Goal: Task Accomplishment & Management: Manage account settings

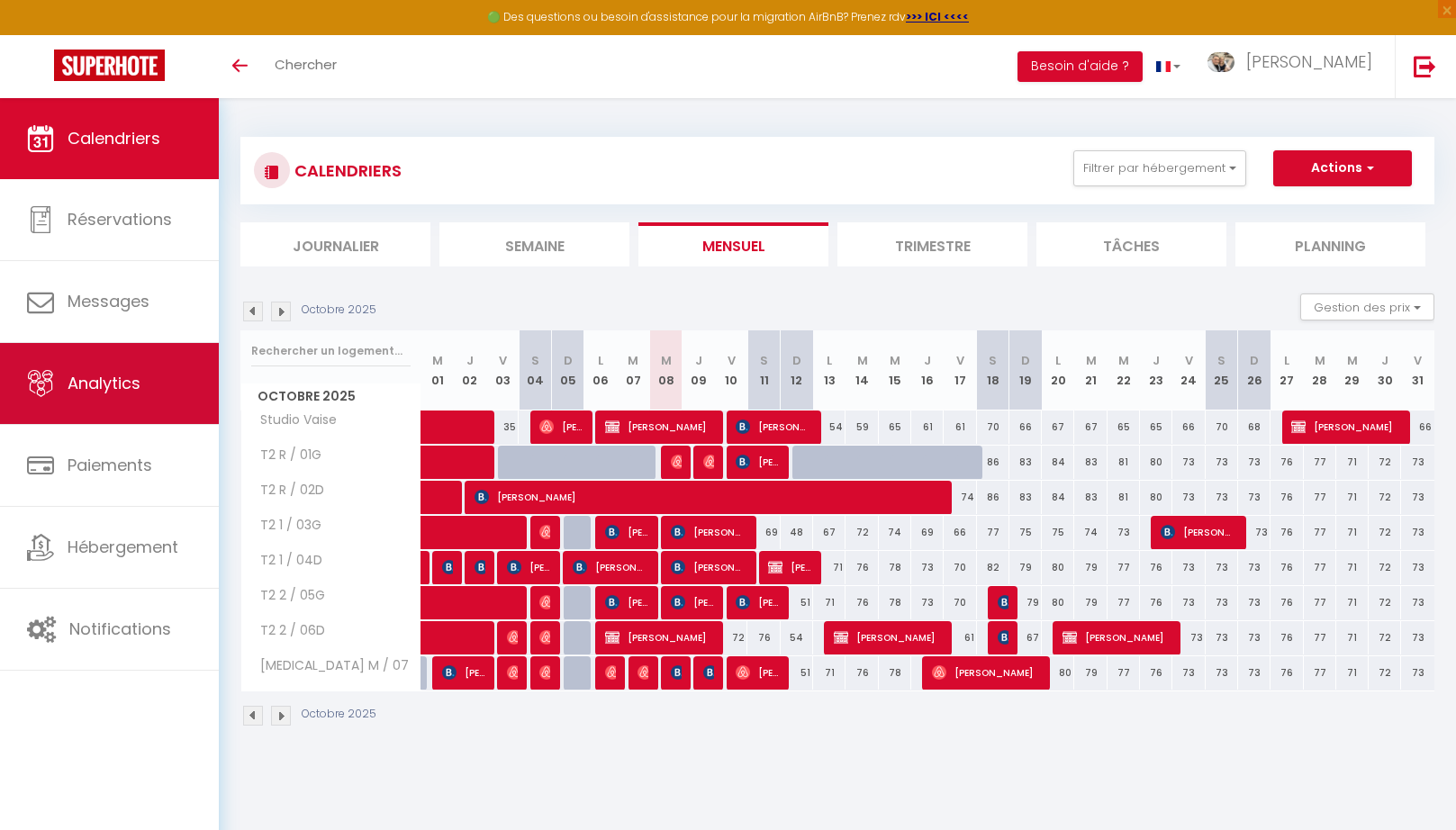
click at [122, 379] on span "Analytics" at bounding box center [104, 383] width 73 height 22
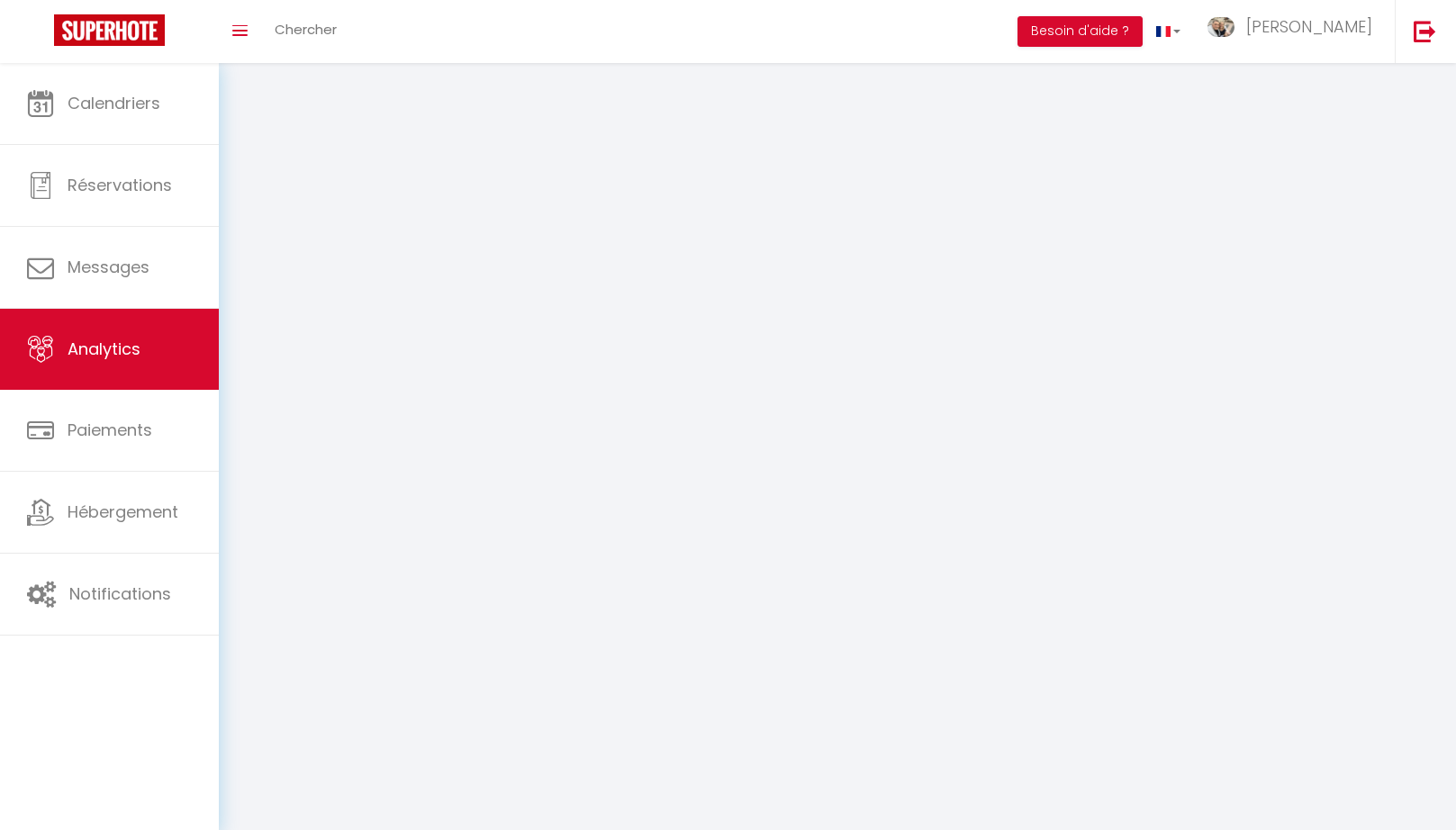
select select "2025"
select select "10"
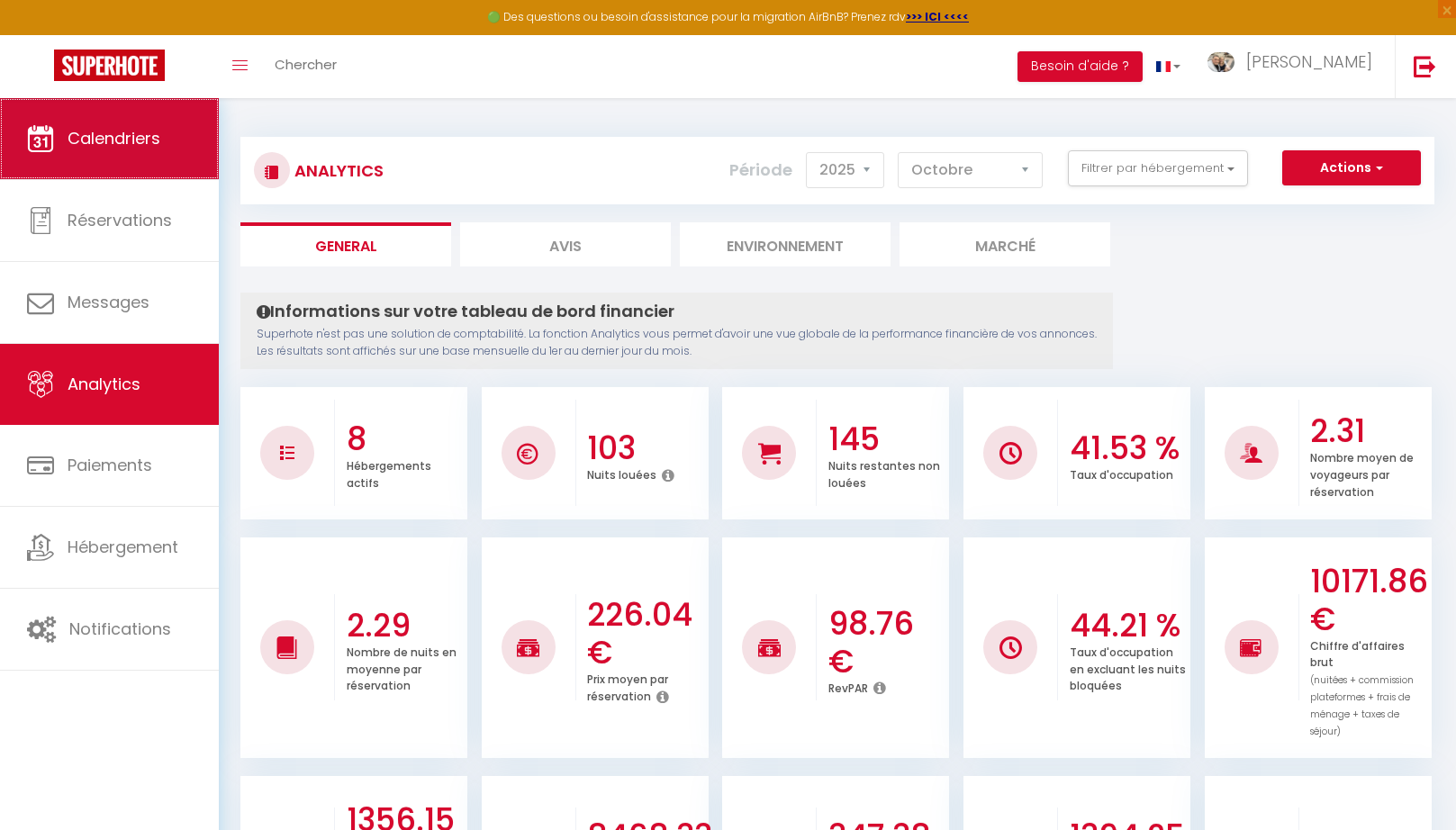
click at [31, 146] on icon at bounding box center [41, 138] width 27 height 27
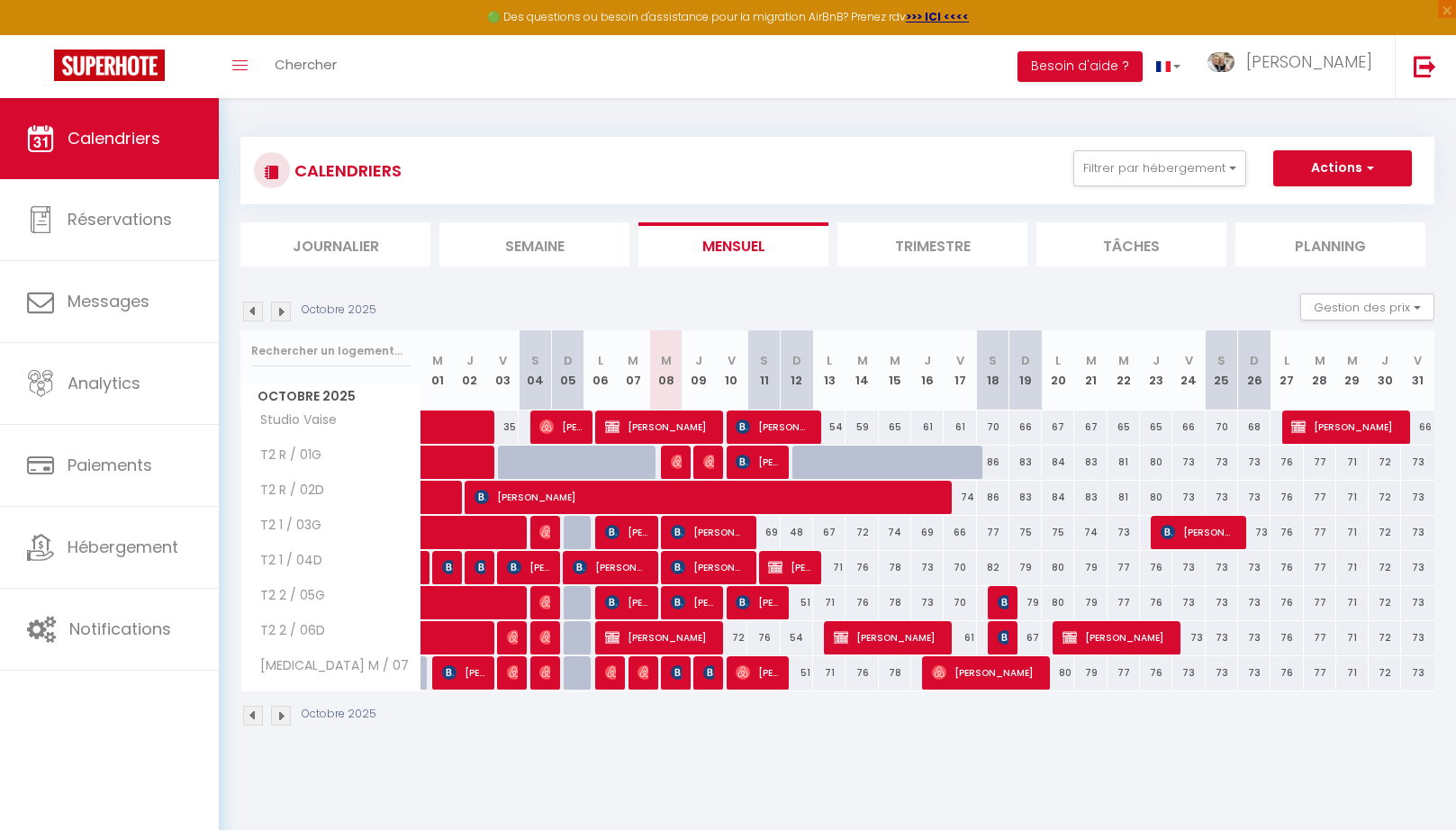
click at [570, 544] on div at bounding box center [579, 533] width 32 height 34
type input "35"
type input "Dim 05 Octobre 2025"
type input "Lun 06 Octobre 2025"
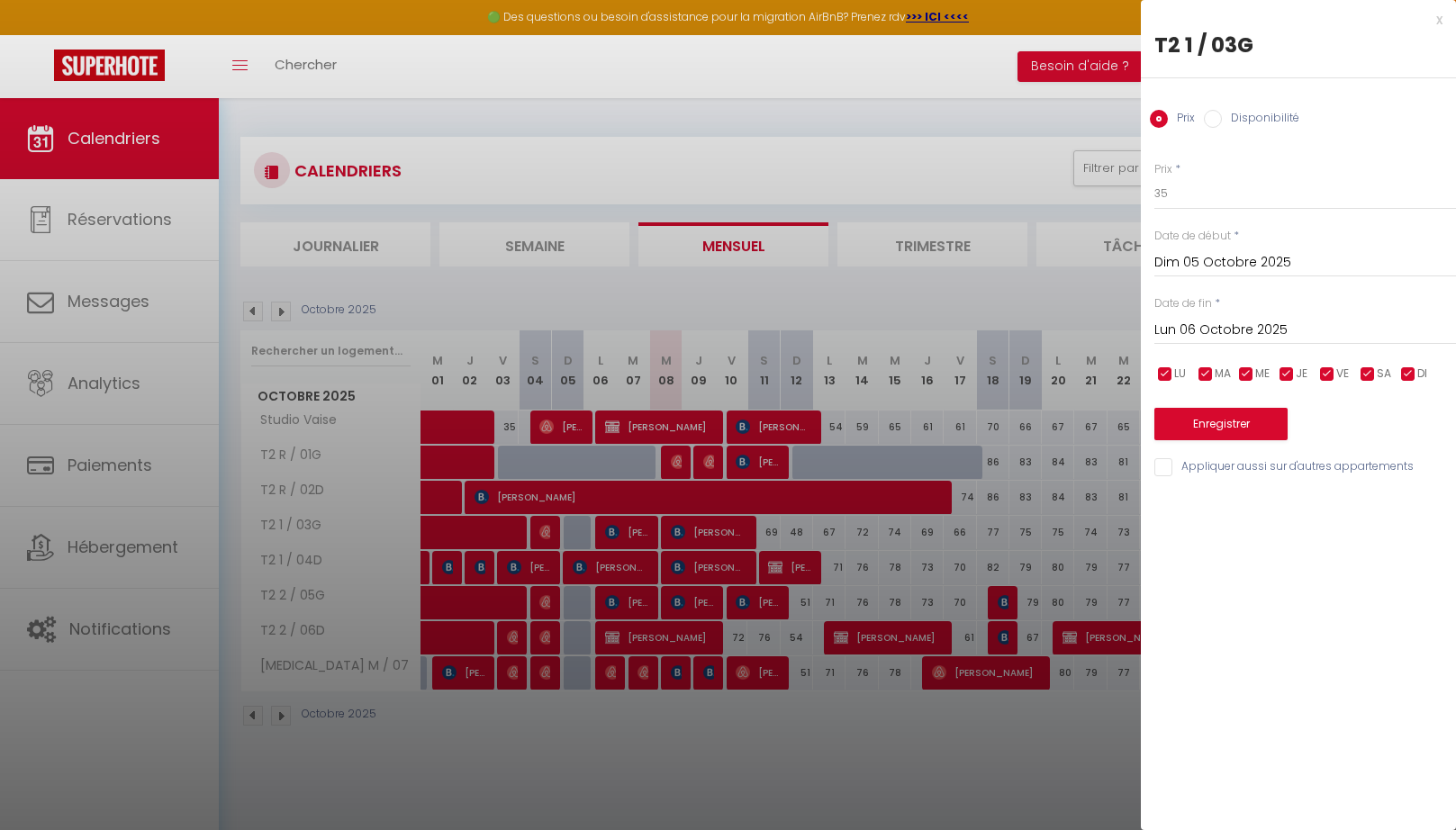
click at [1437, 20] on div "x" at bounding box center [1291, 19] width 301 height 21
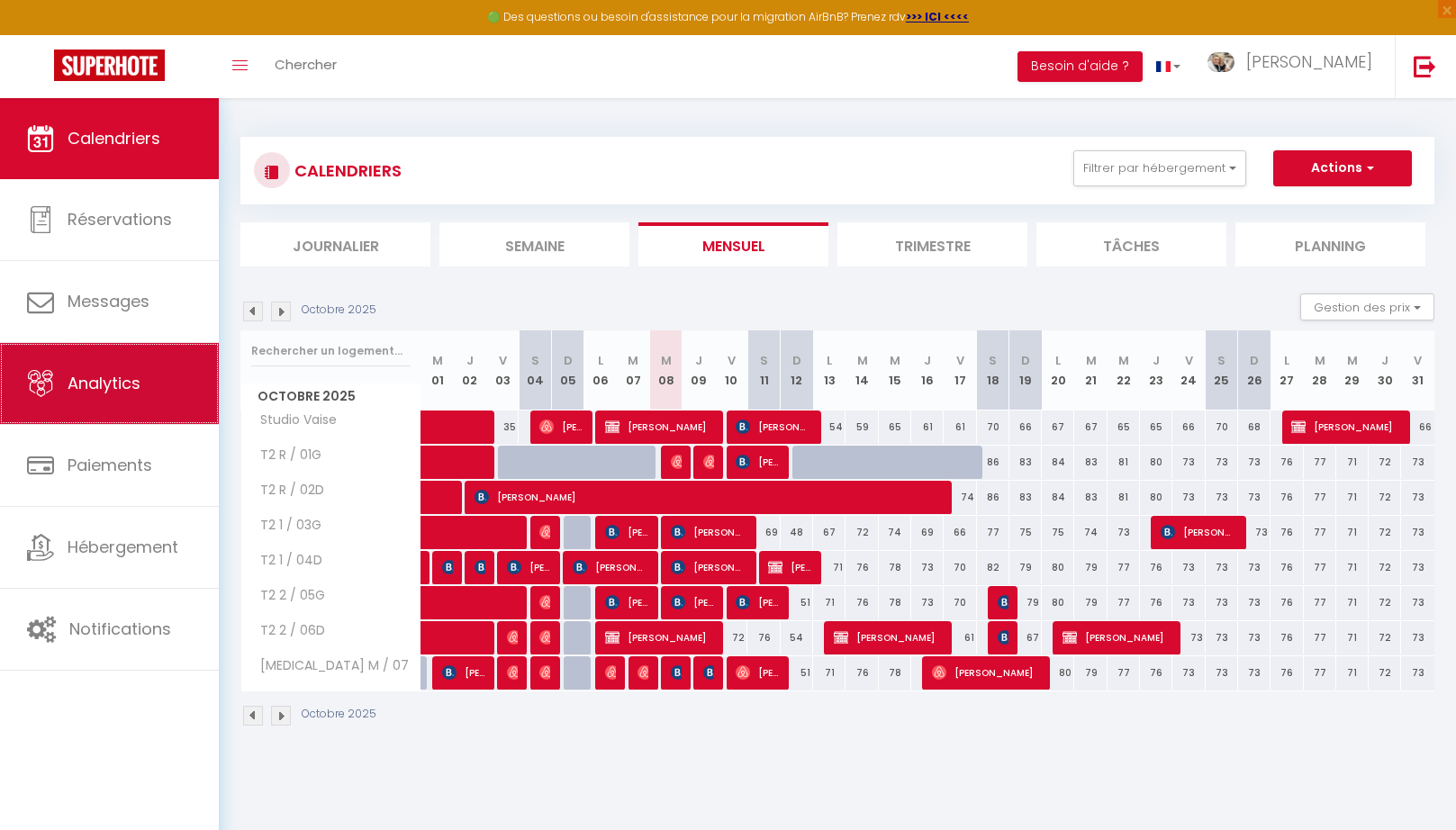
click at [166, 383] on link "Analytics" at bounding box center [109, 384] width 219 height 81
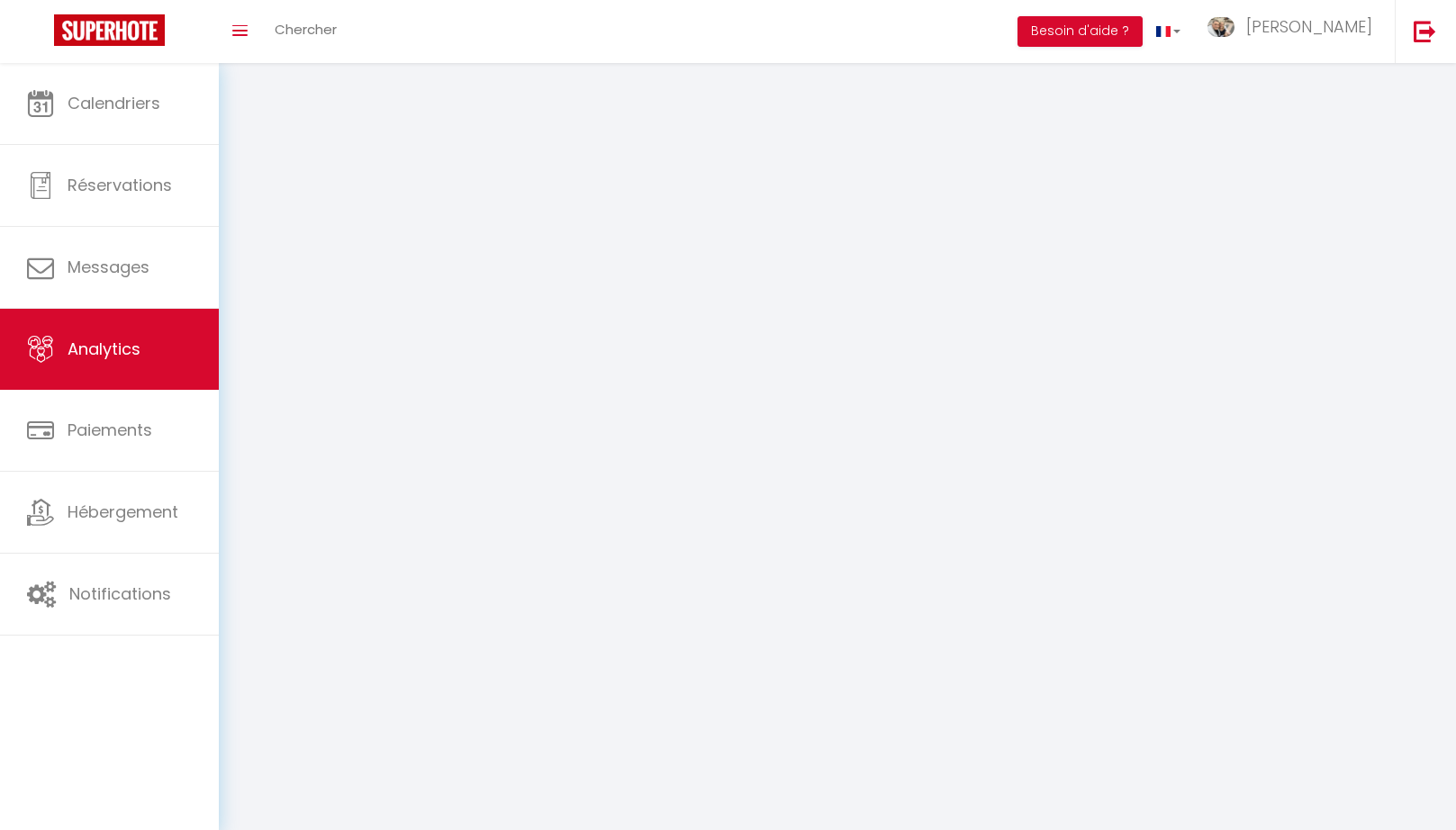
select select "2025"
select select "10"
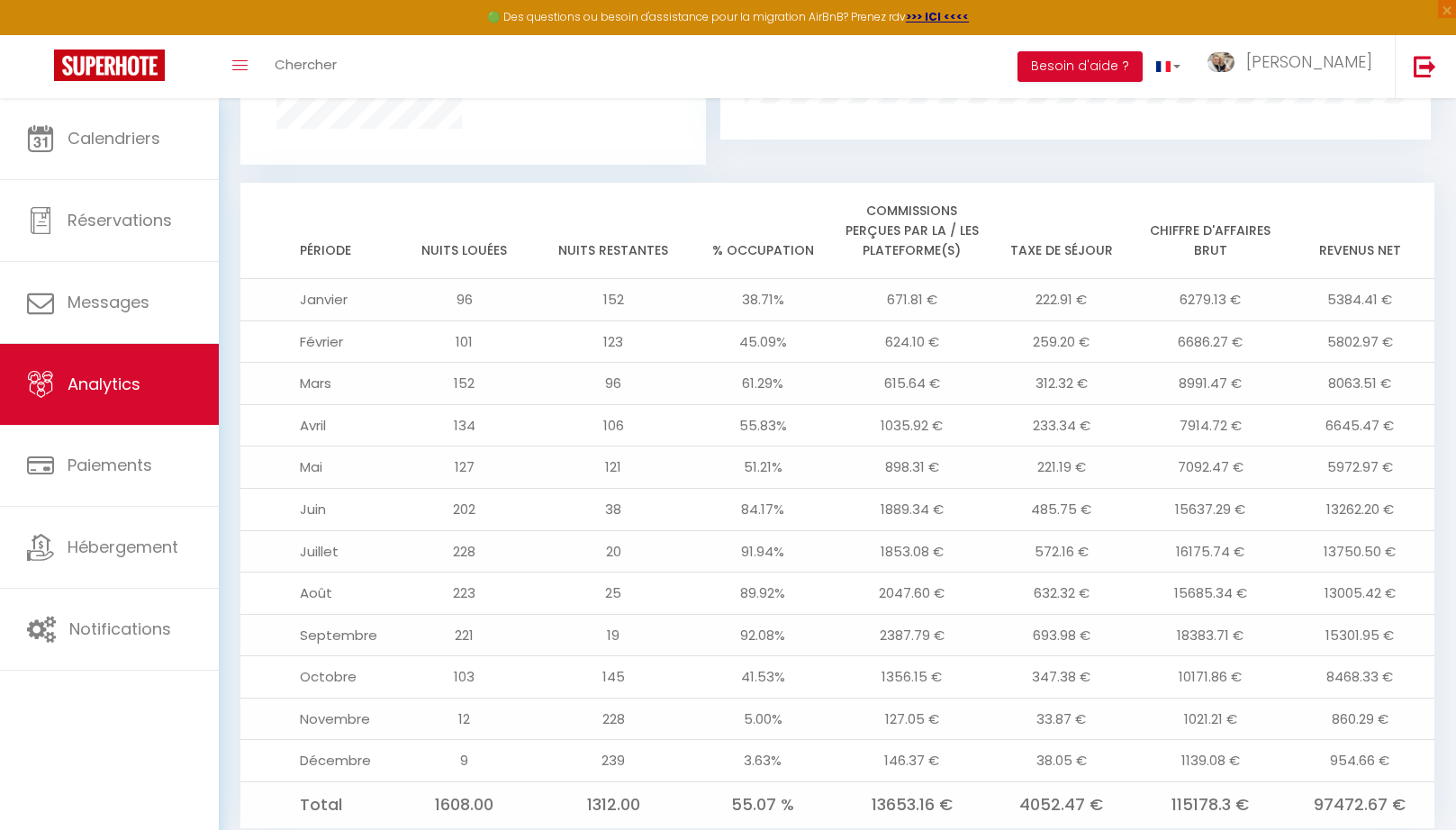
scroll to position [1373, 0]
drag, startPoint x: 1180, startPoint y: 610, endPoint x: 1245, endPoint y: 611, distance: 65.0
click at [1245, 611] on td "18383.71 €" at bounding box center [1211, 630] width 149 height 43
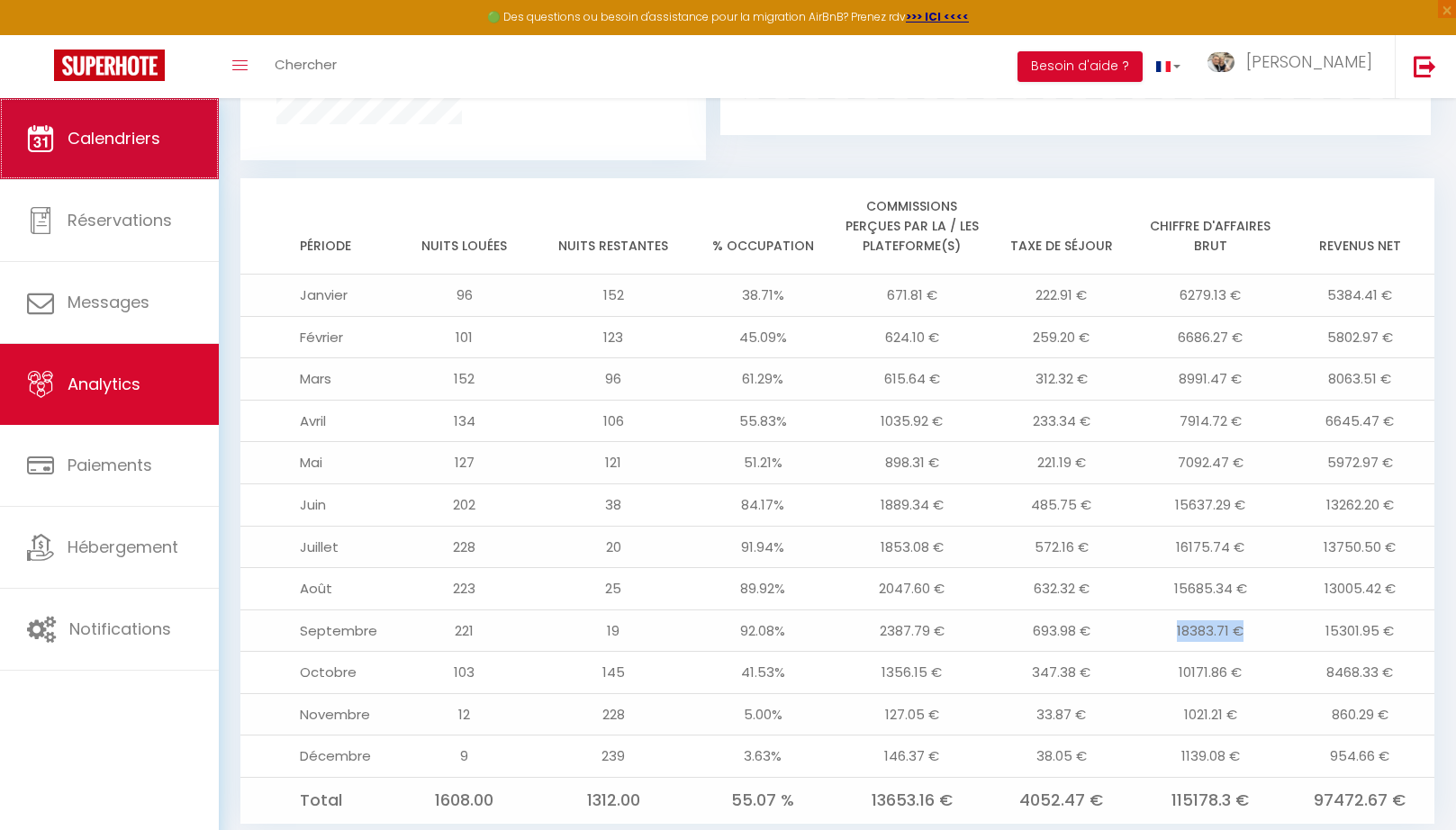
click at [120, 155] on link "Calendriers" at bounding box center [109, 138] width 219 height 81
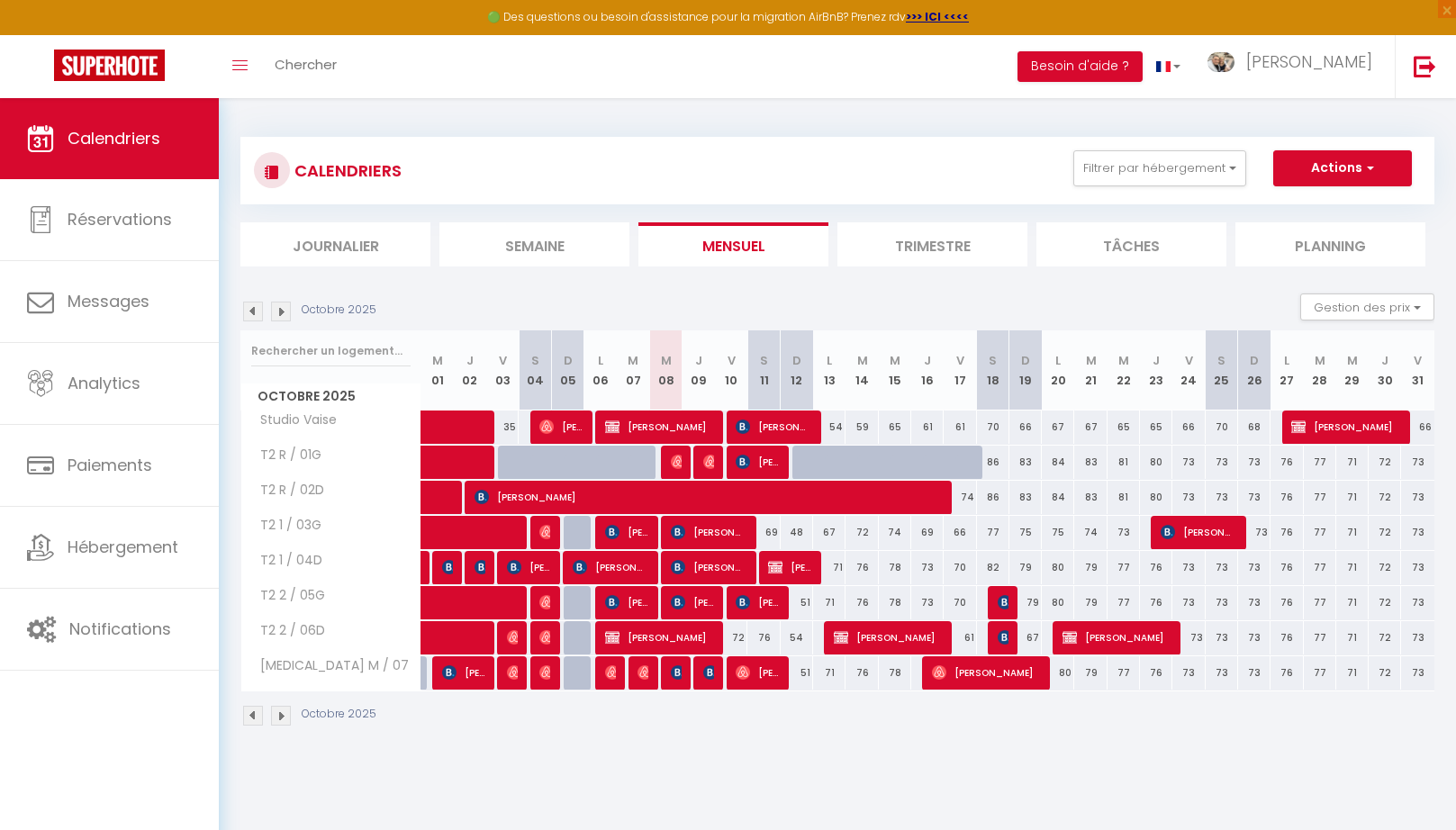
click at [278, 715] on img at bounding box center [281, 716] width 19 height 19
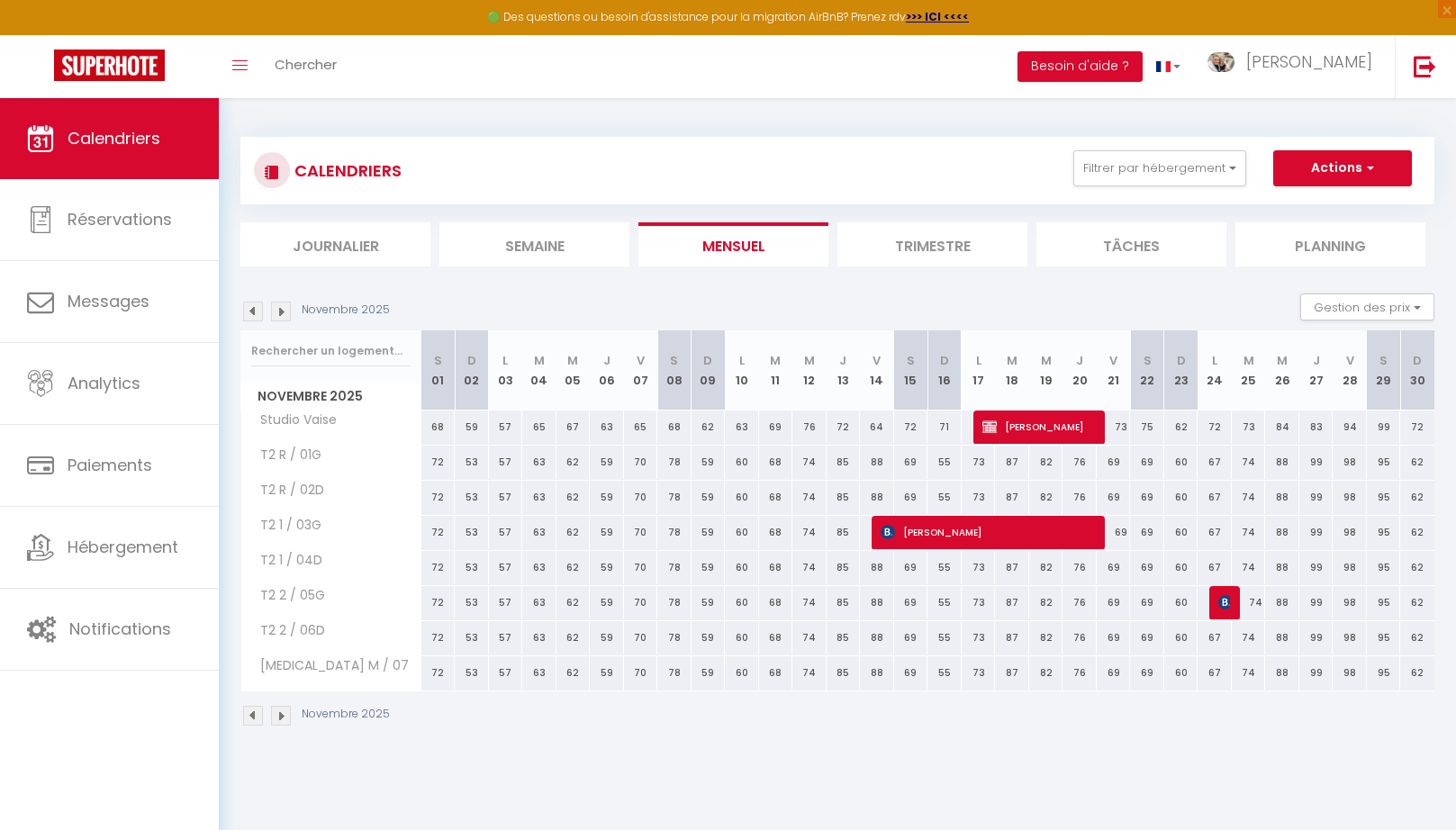
click at [278, 715] on img at bounding box center [281, 716] width 19 height 19
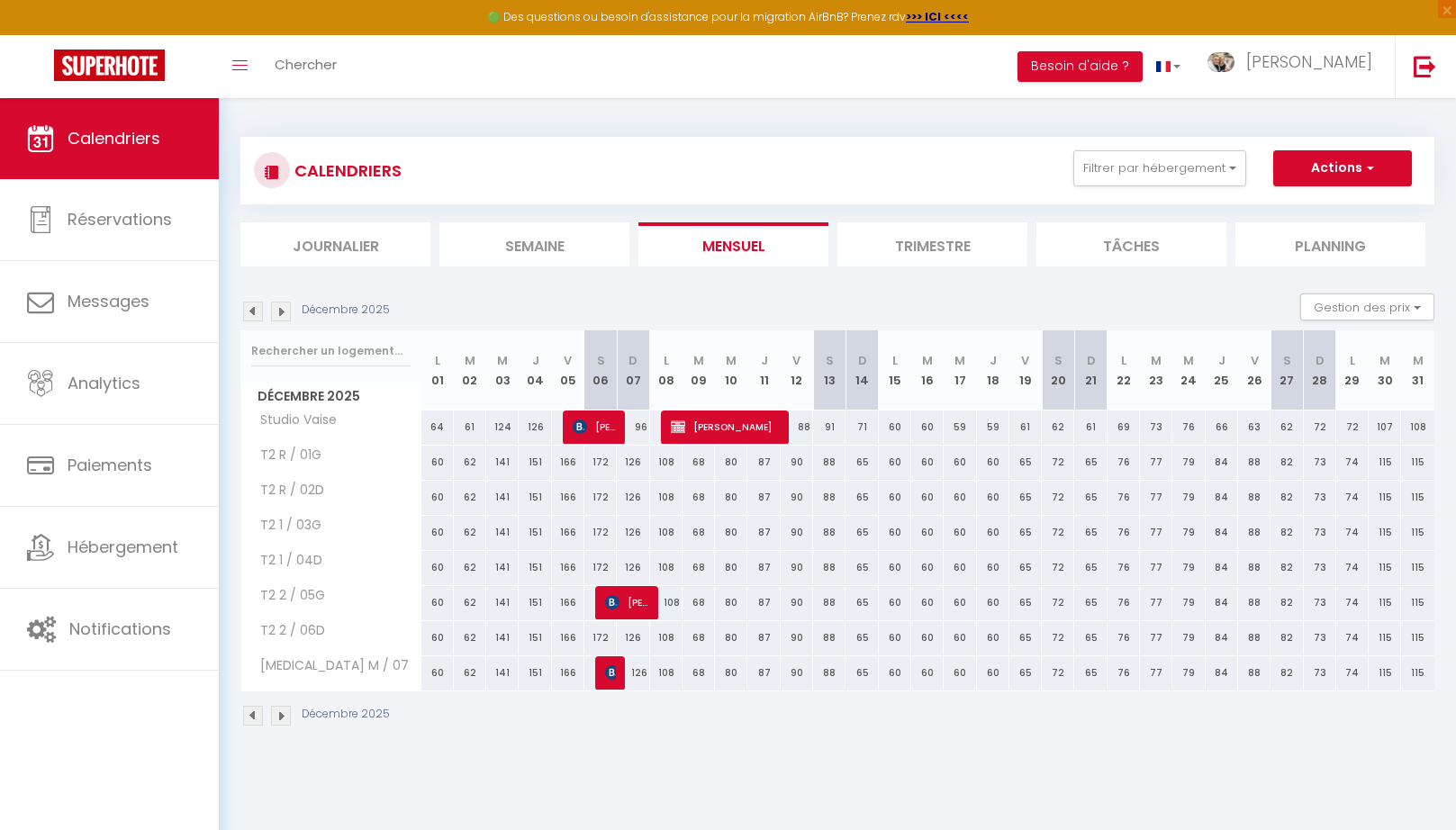
click at [278, 715] on img at bounding box center [281, 716] width 19 height 19
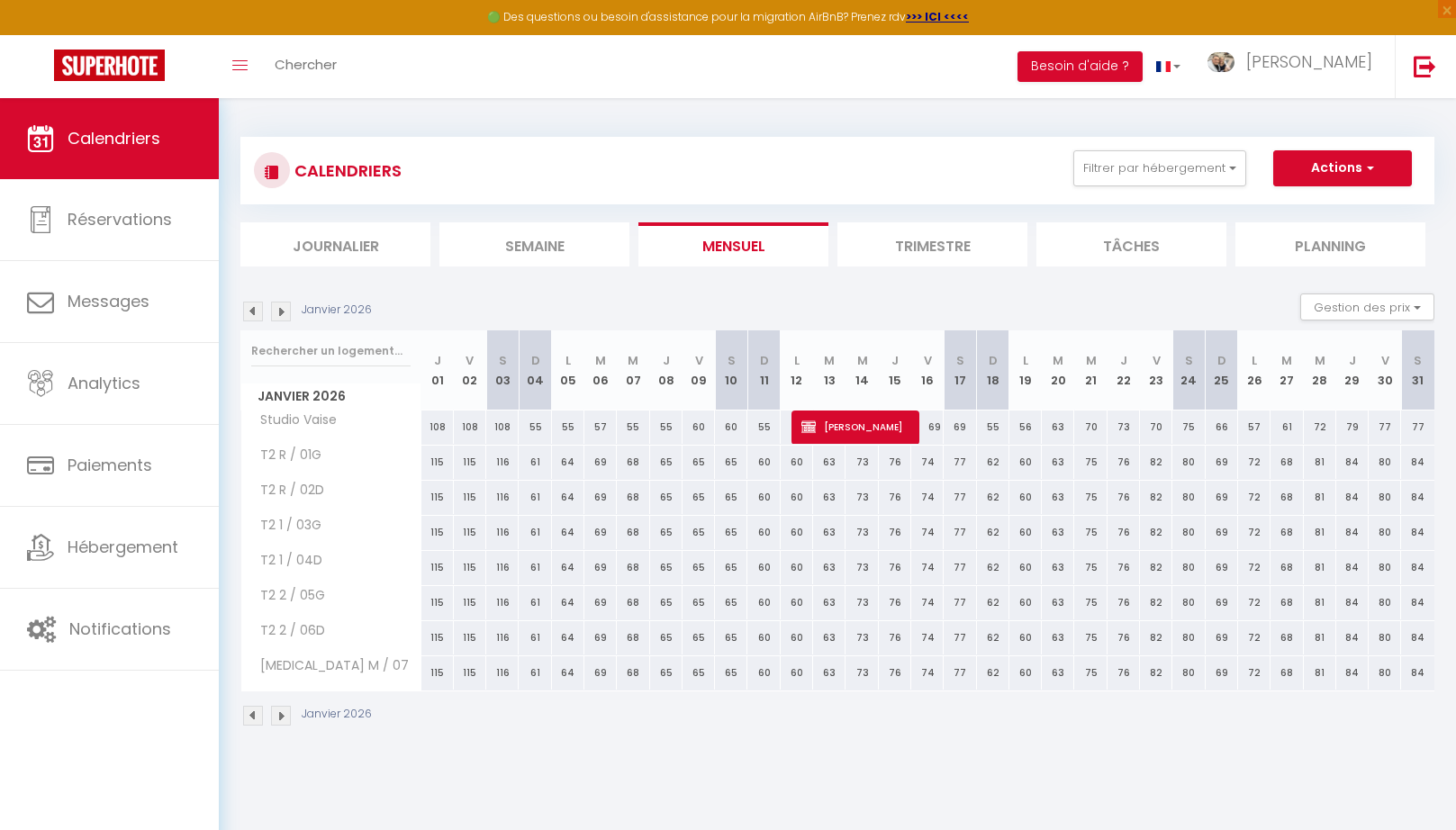
click at [278, 715] on img at bounding box center [281, 716] width 19 height 19
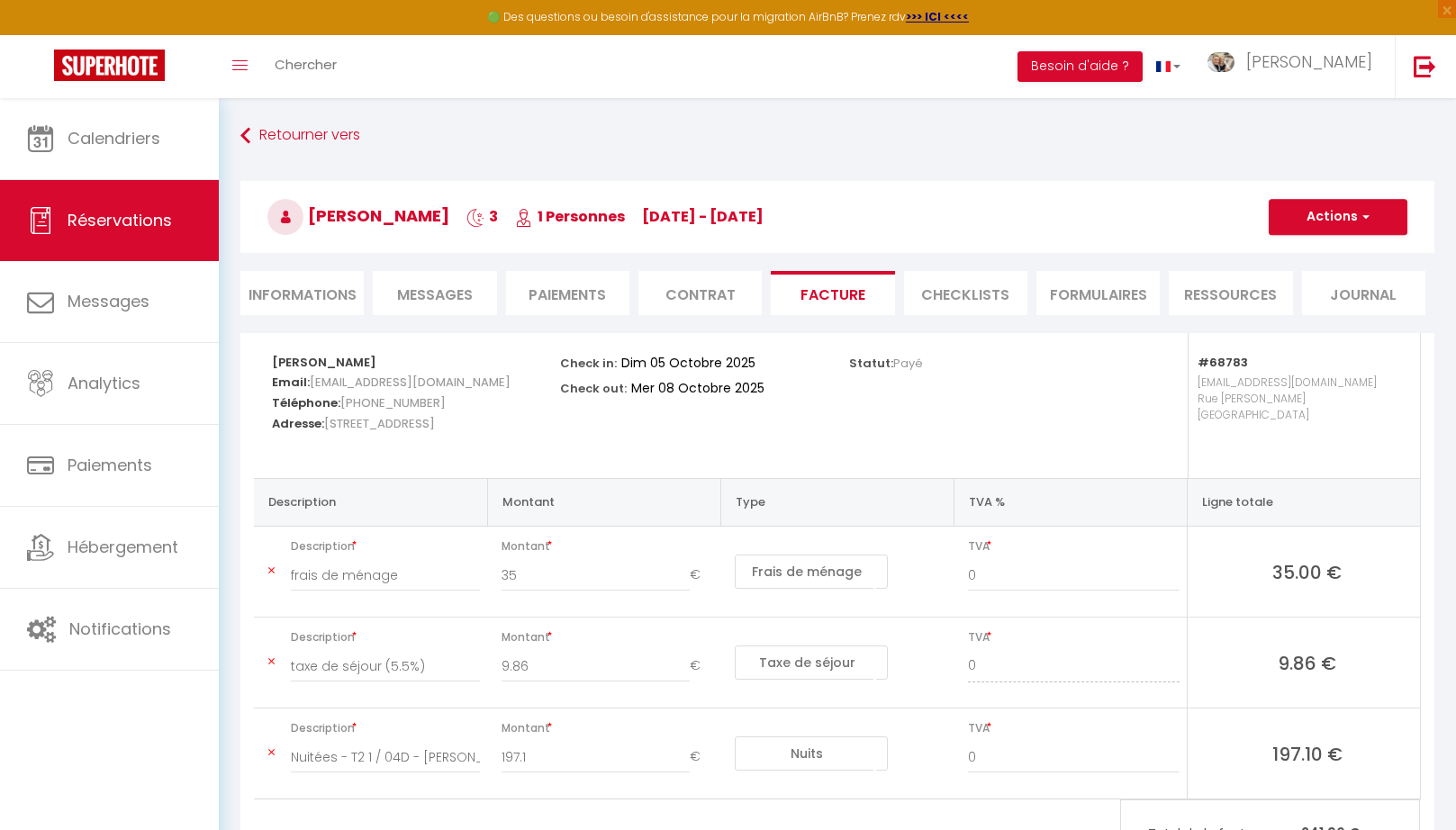
select select "cleaning"
select select "taxes"
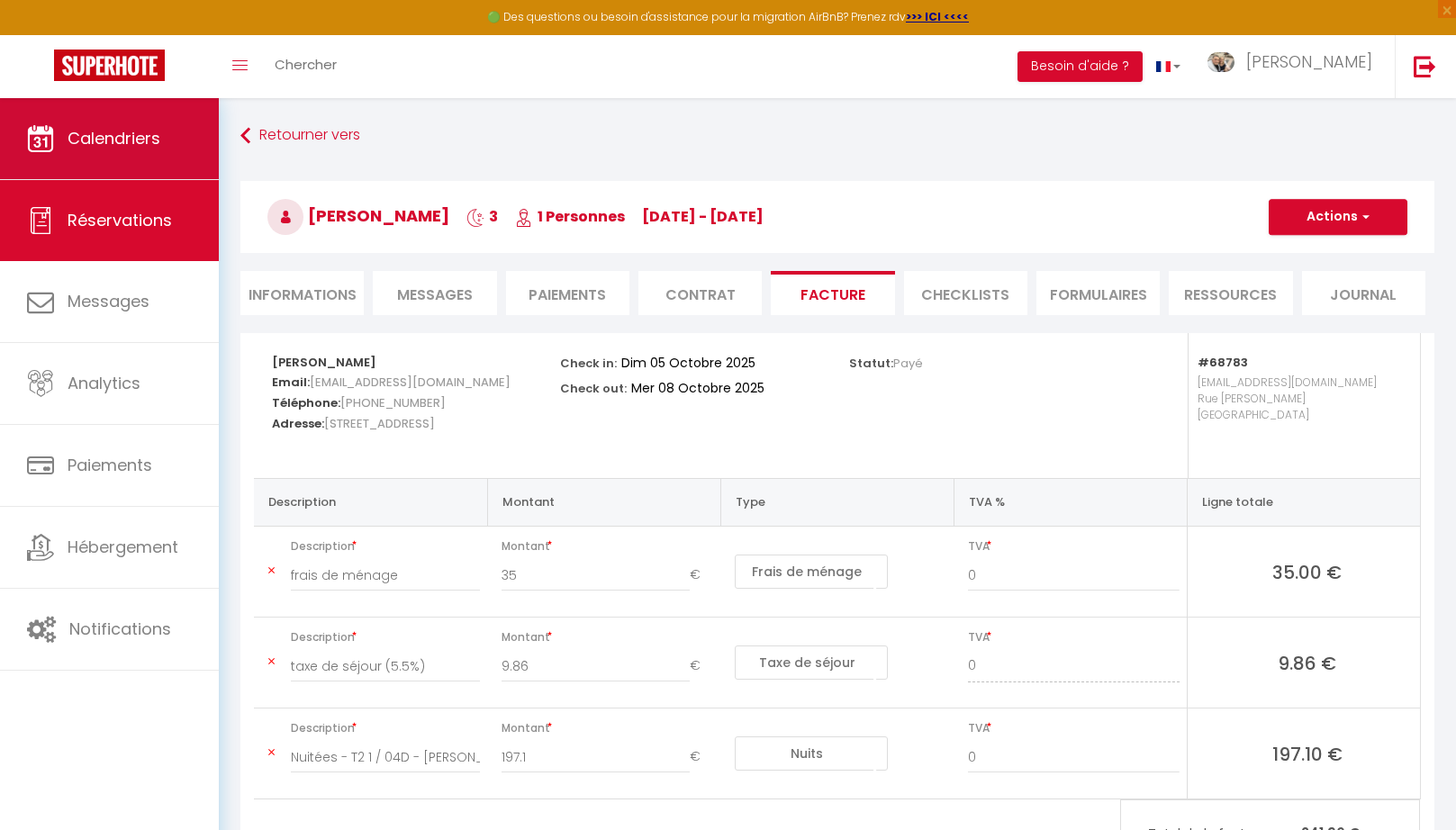
click at [157, 156] on link "Calendriers" at bounding box center [109, 138] width 219 height 81
